Goal: Task Accomplishment & Management: Use online tool/utility

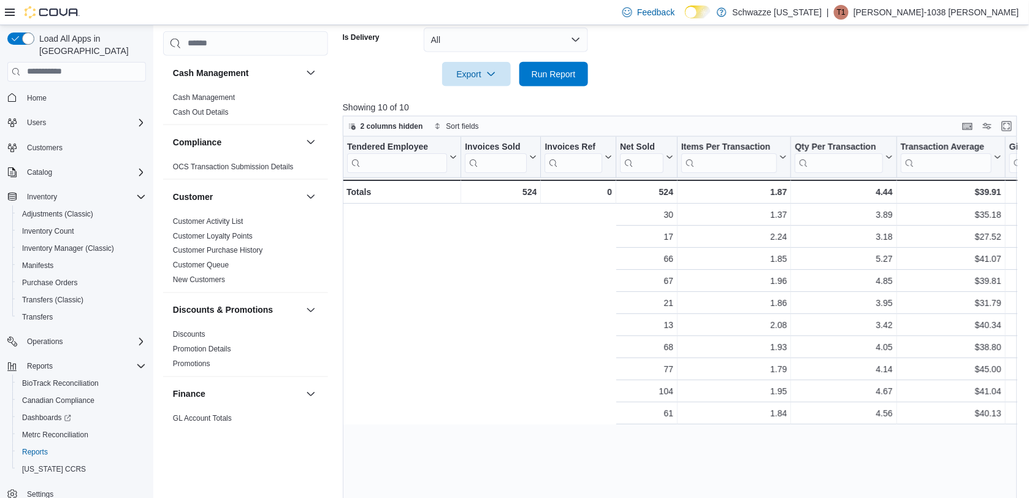
scroll to position [0, 444]
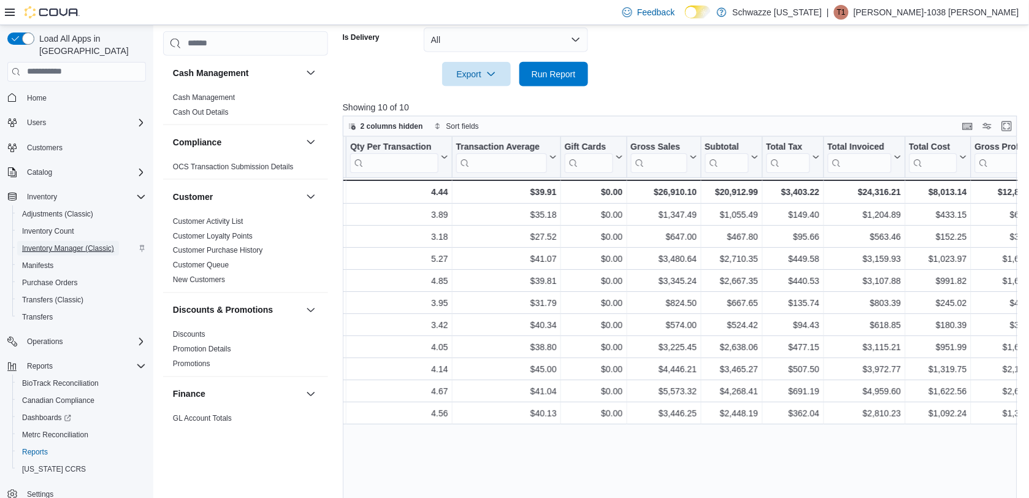
click at [75, 243] on span "Inventory Manager (Classic)" at bounding box center [68, 248] width 92 height 10
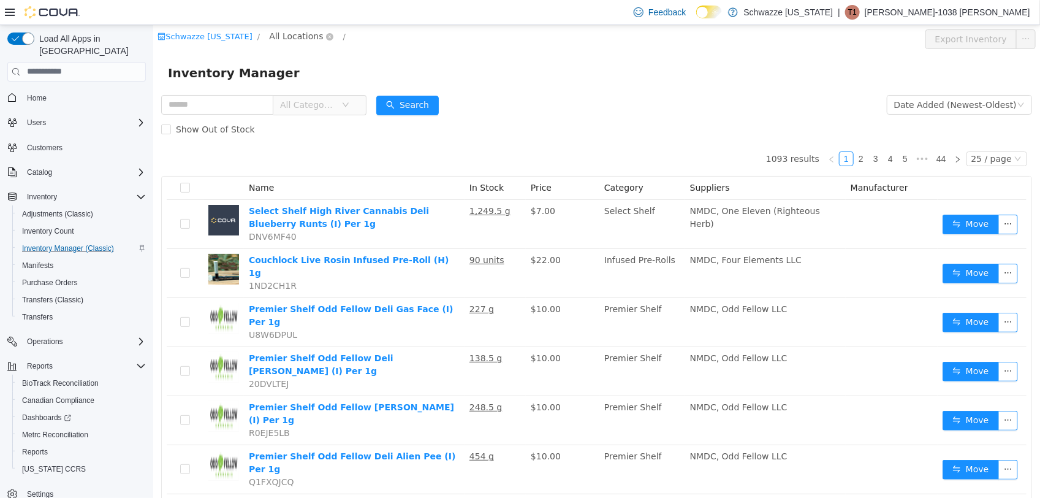
click at [286, 36] on span "All Locations" at bounding box center [295, 35] width 54 height 13
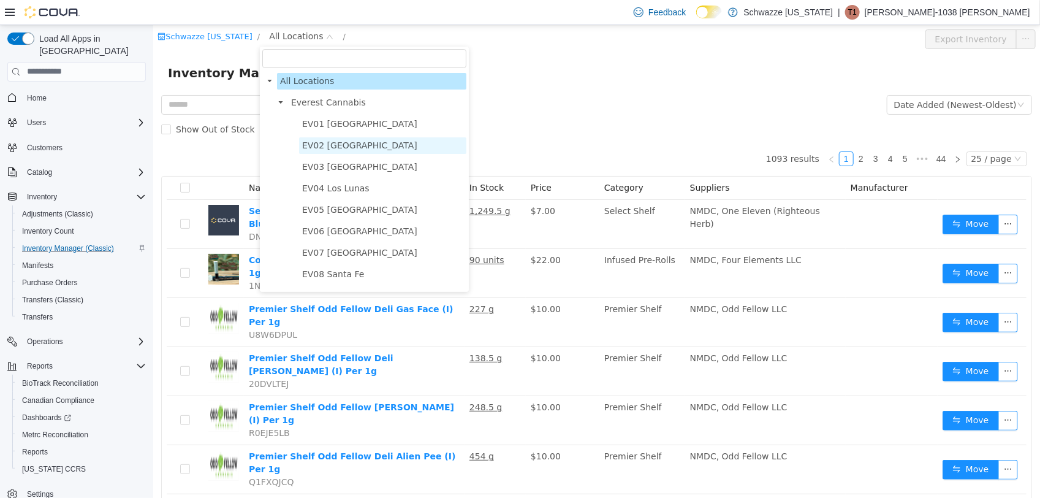
click at [330, 148] on span "EV02 [GEOGRAPHIC_DATA]" at bounding box center [359, 145] width 115 height 10
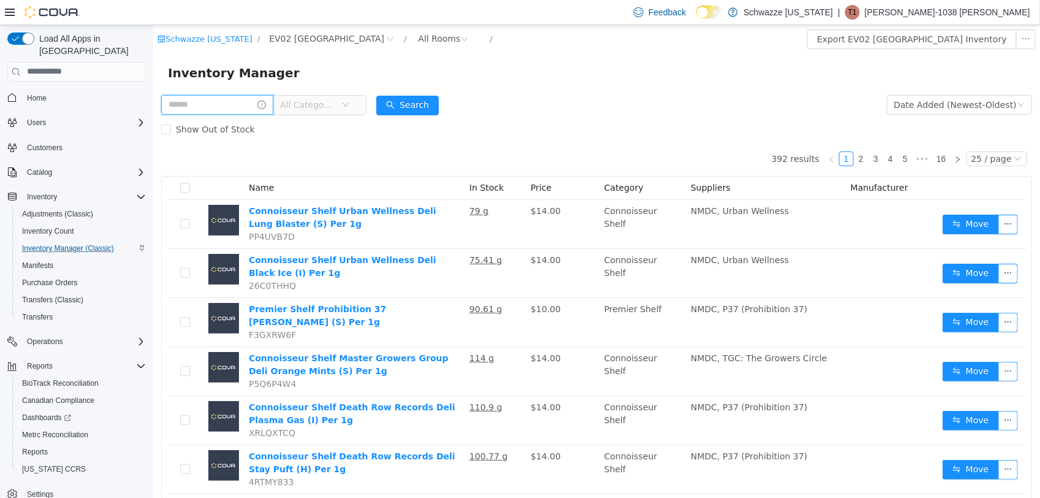
click at [227, 110] on input "text" at bounding box center [217, 104] width 112 height 20
type input "*"
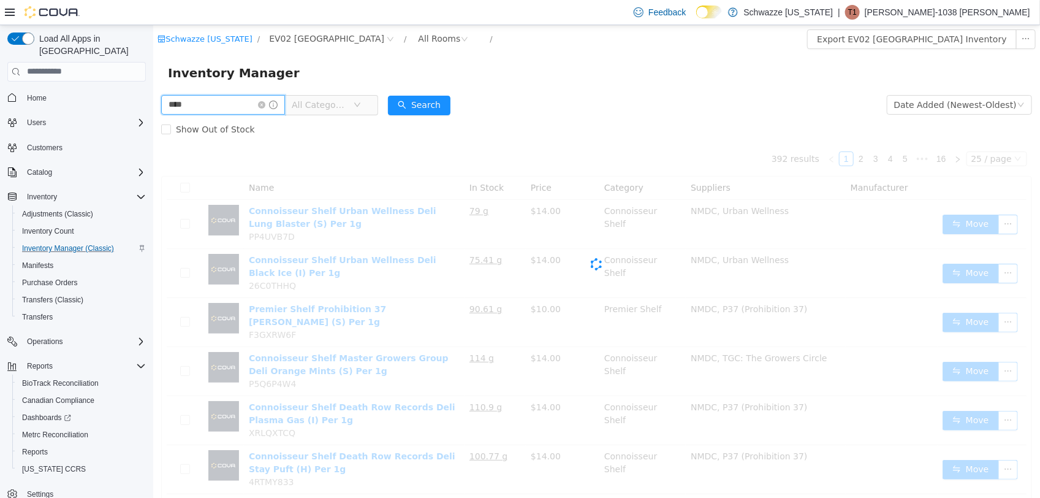
type input "****"
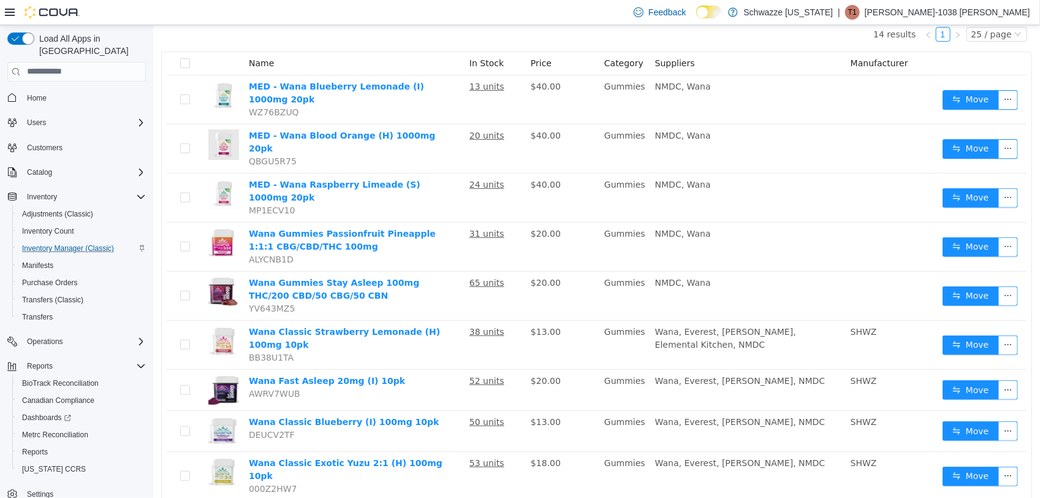
scroll to position [128, 0]
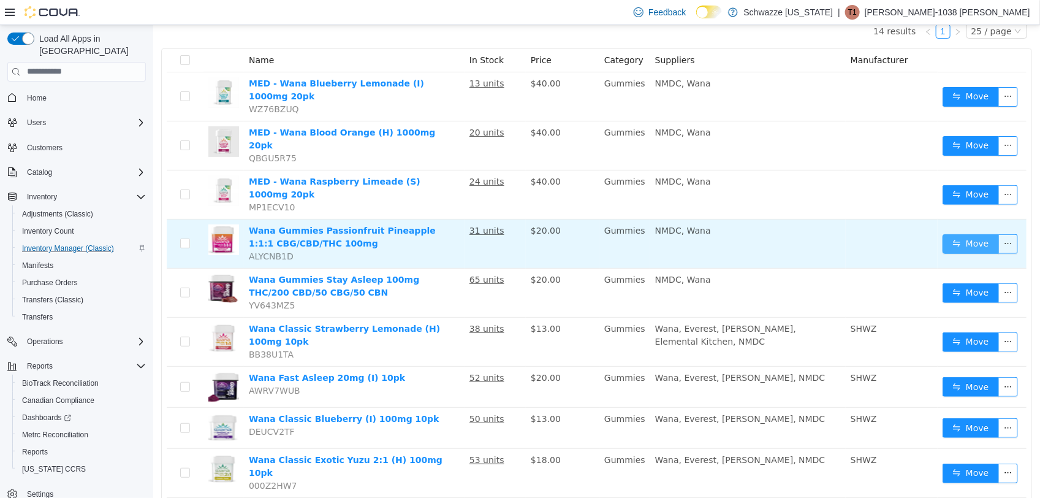
click at [965, 234] on button "Move" at bounding box center [970, 244] width 56 height 20
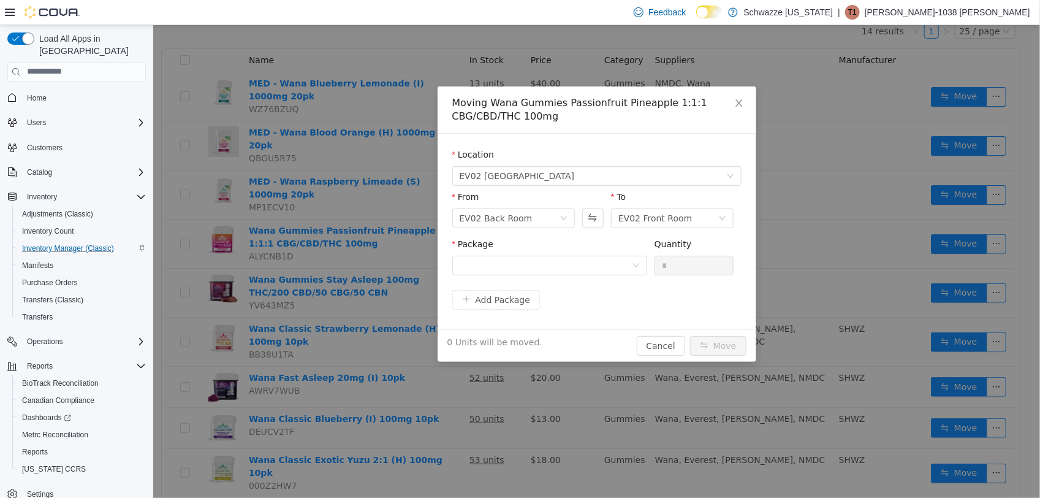
click at [528, 279] on div "Package" at bounding box center [549, 258] width 195 height 42
click at [530, 268] on div at bounding box center [545, 265] width 172 height 18
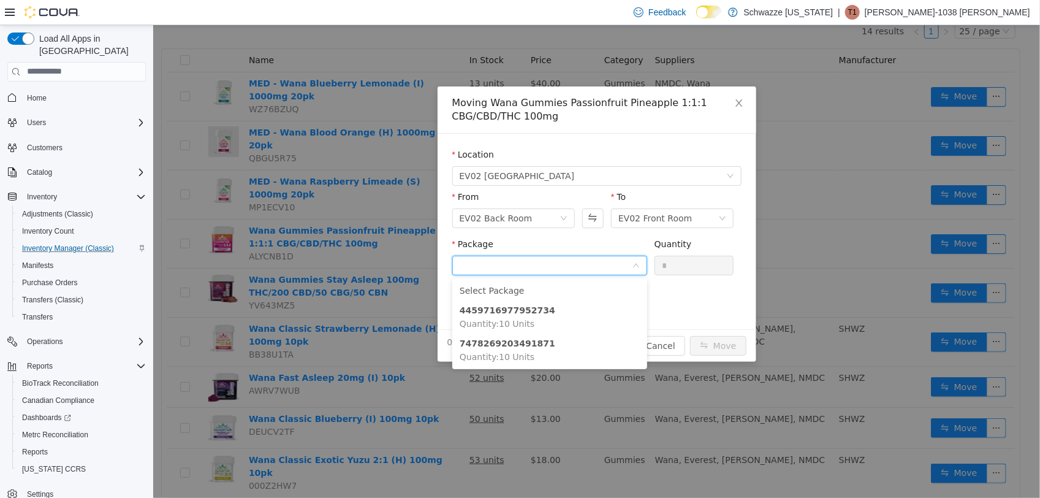
click form "Location [GEOGRAPHIC_DATA] From EV02 Back Room To EV02 Front Room Package Quant…"
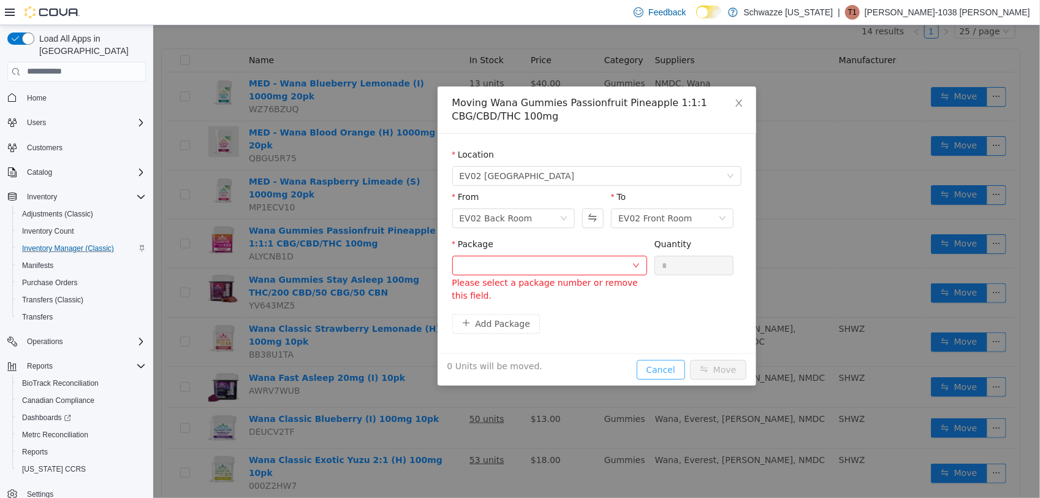
click at [647, 359] on button "Cancel" at bounding box center [660, 369] width 48 height 20
